Goal: Task Accomplishment & Management: Manage account settings

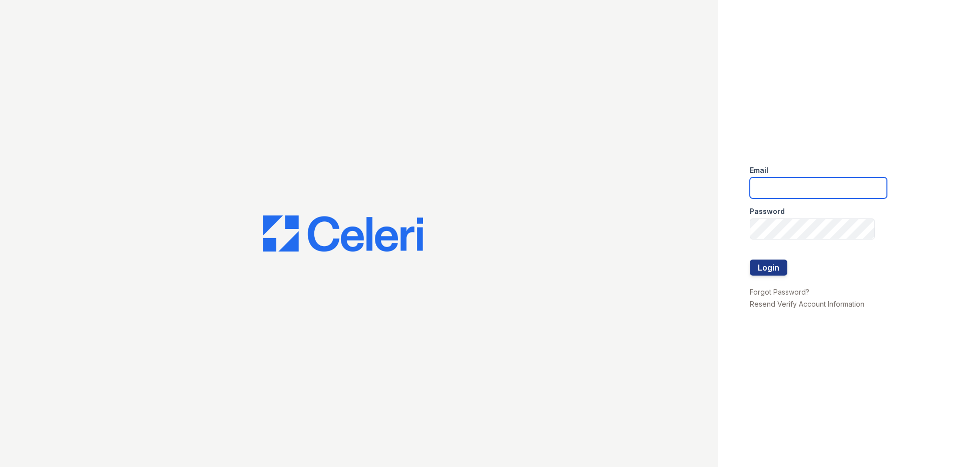
click at [798, 185] on input "email" at bounding box center [818, 187] width 137 height 21
type input "[EMAIL_ADDRESS][DOMAIN_NAME]"
click at [773, 292] on link "Forgot Password?" at bounding box center [780, 291] width 60 height 9
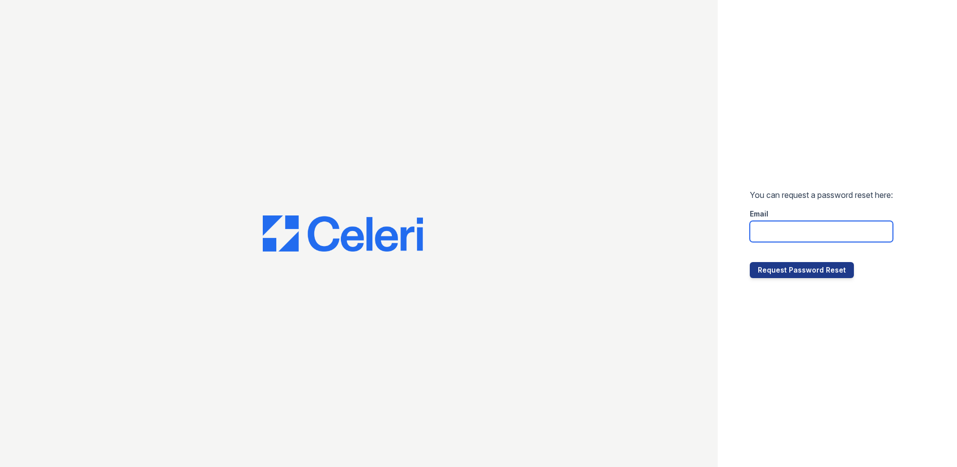
click at [795, 235] on input "email" at bounding box center [821, 231] width 143 height 21
type input "residence3@cafmanagement.com"
click at [781, 274] on button "Request Password Reset" at bounding box center [802, 270] width 104 height 16
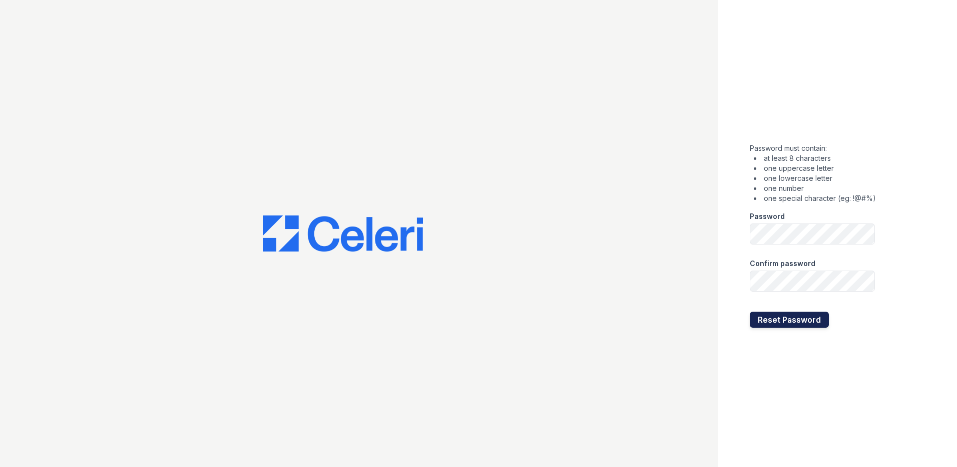
click at [783, 316] on button "Reset Password" at bounding box center [789, 319] width 79 height 16
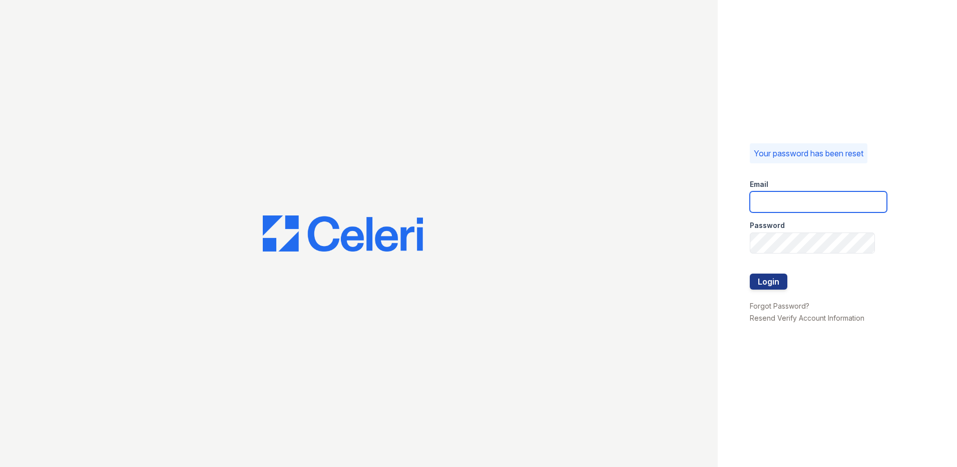
click at [857, 200] on input "email" at bounding box center [818, 201] width 137 height 21
type input "residence3@cafmanagement.com"
click at [779, 278] on button "Login" at bounding box center [769, 281] width 38 height 16
